Goal: Information Seeking & Learning: Find specific fact

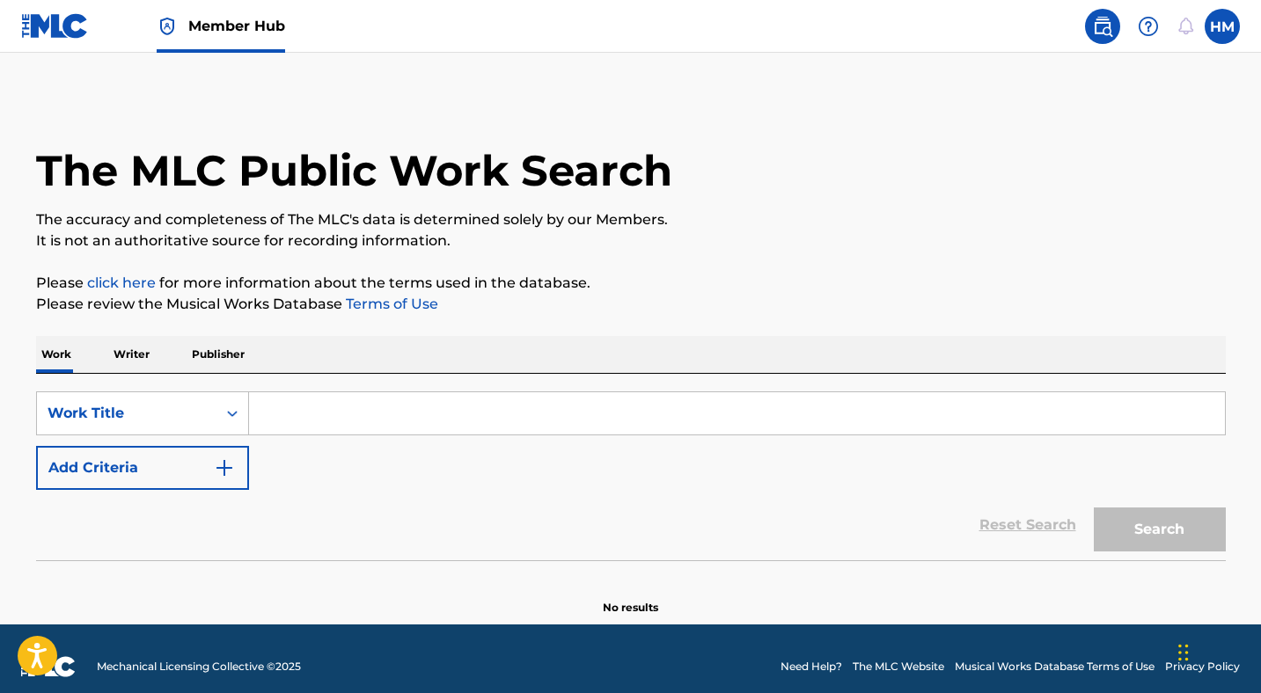
click at [126, 361] on p "Writer" at bounding box center [131, 354] width 47 height 37
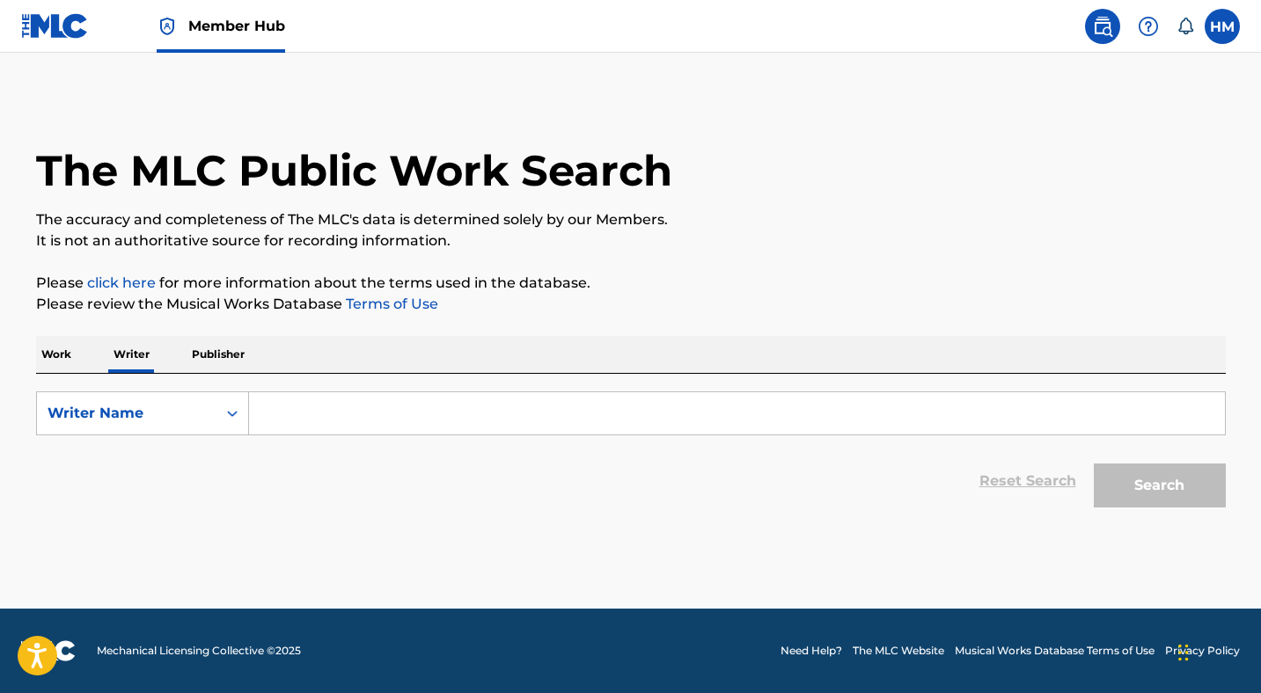
click at [295, 401] on input "Search Form" at bounding box center [737, 413] width 976 height 42
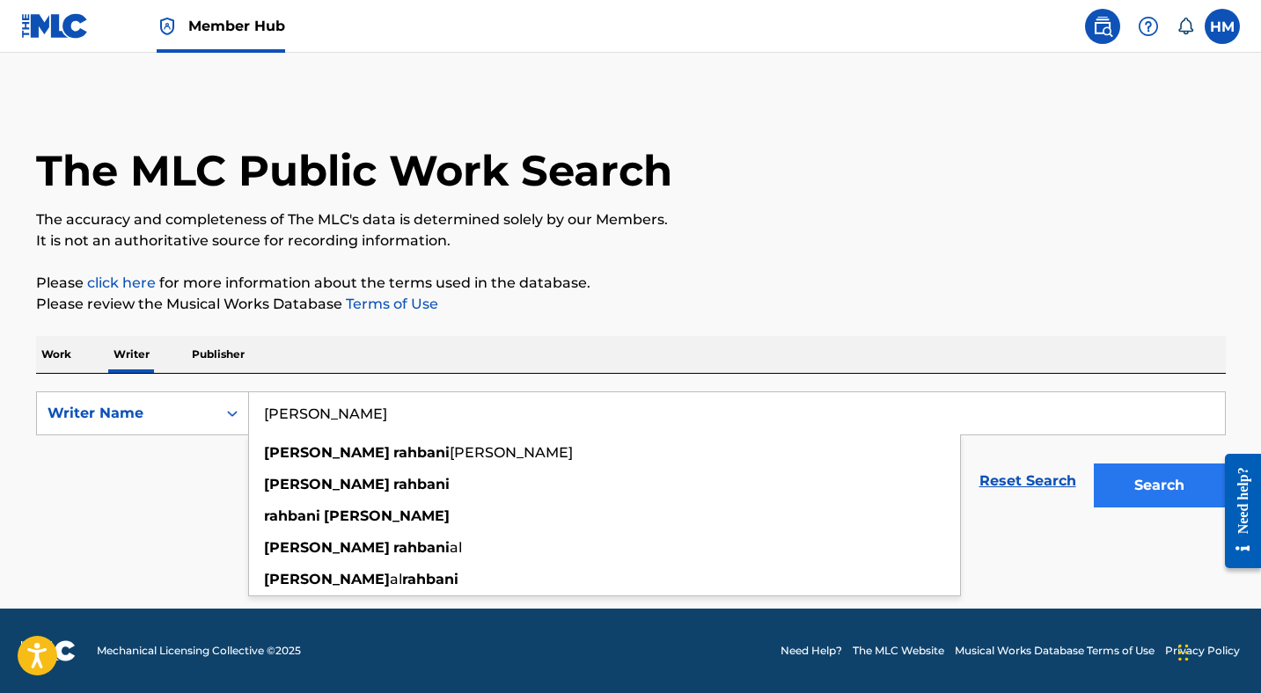
type input "[PERSON_NAME]"
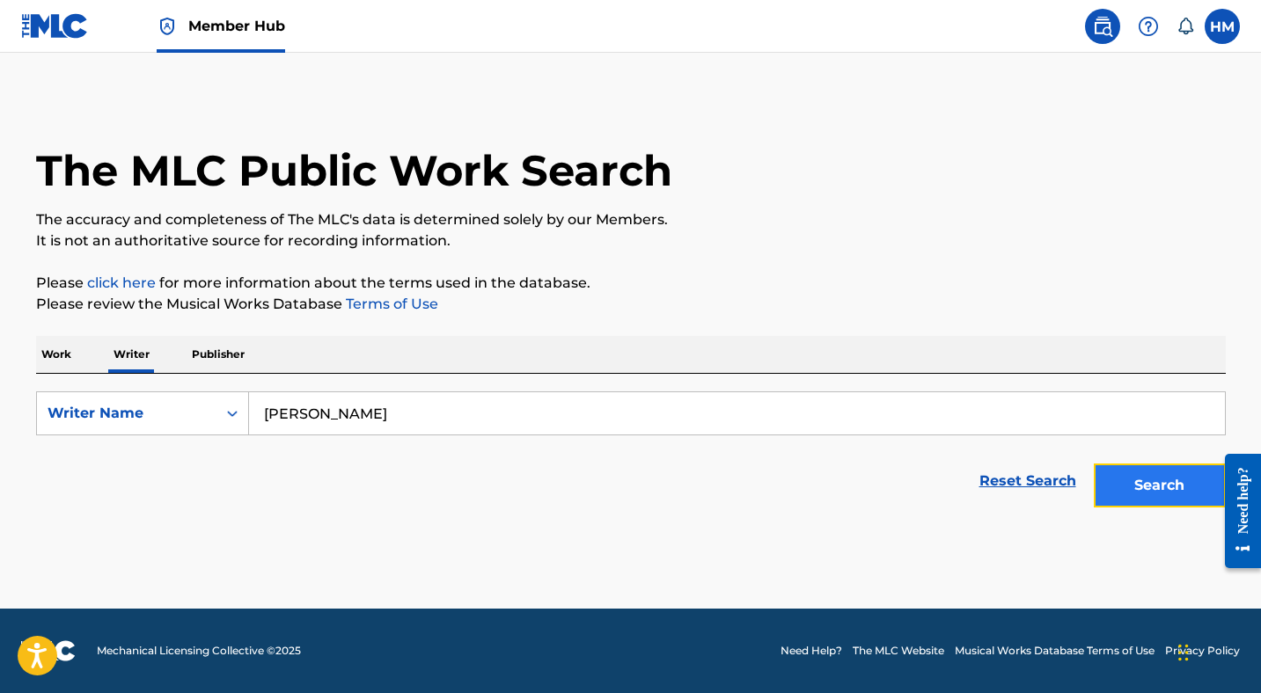
click at [1119, 479] on button "Search" at bounding box center [1160, 486] width 132 height 44
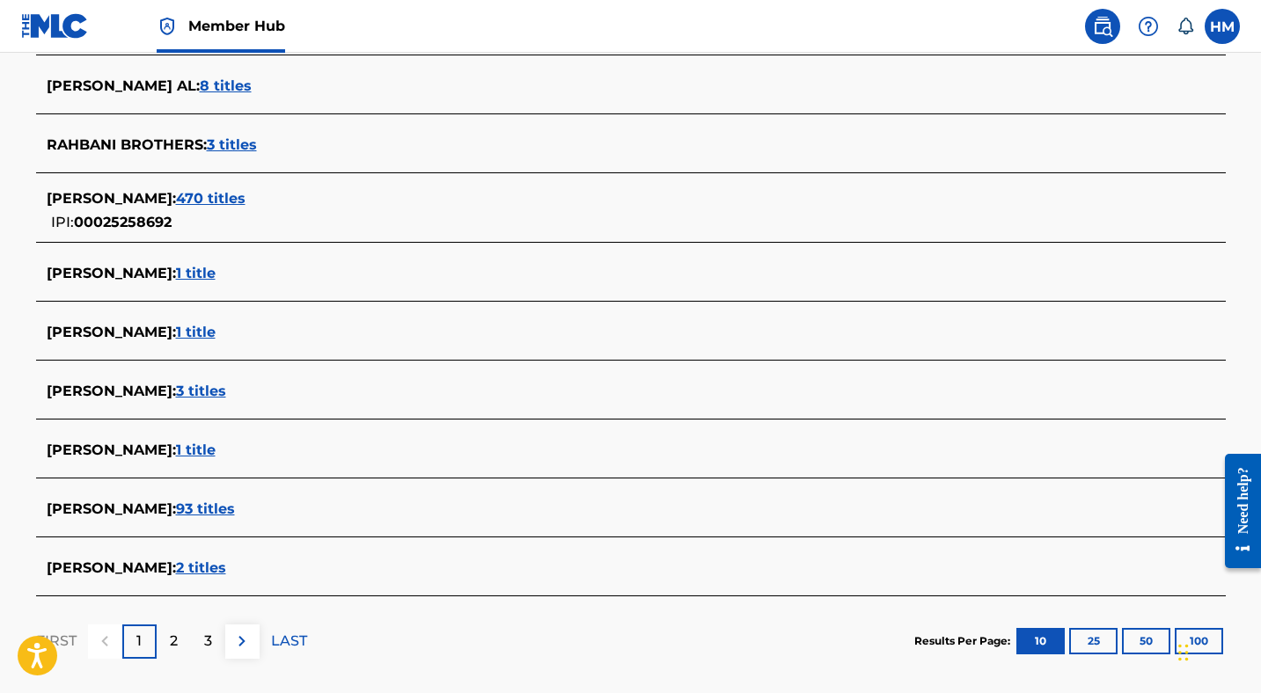
scroll to position [554, 0]
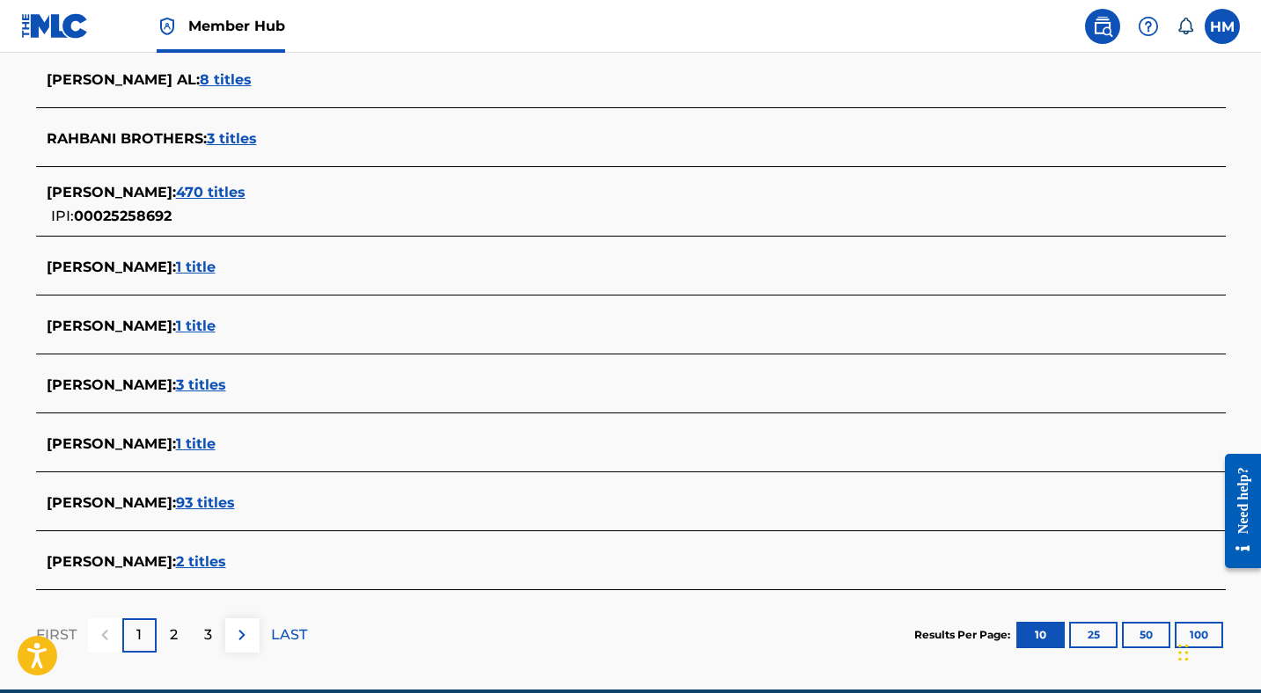
click at [213, 192] on span "470 titles" at bounding box center [211, 192] width 70 height 17
